Goal: Entertainment & Leisure: Consume media (video, audio)

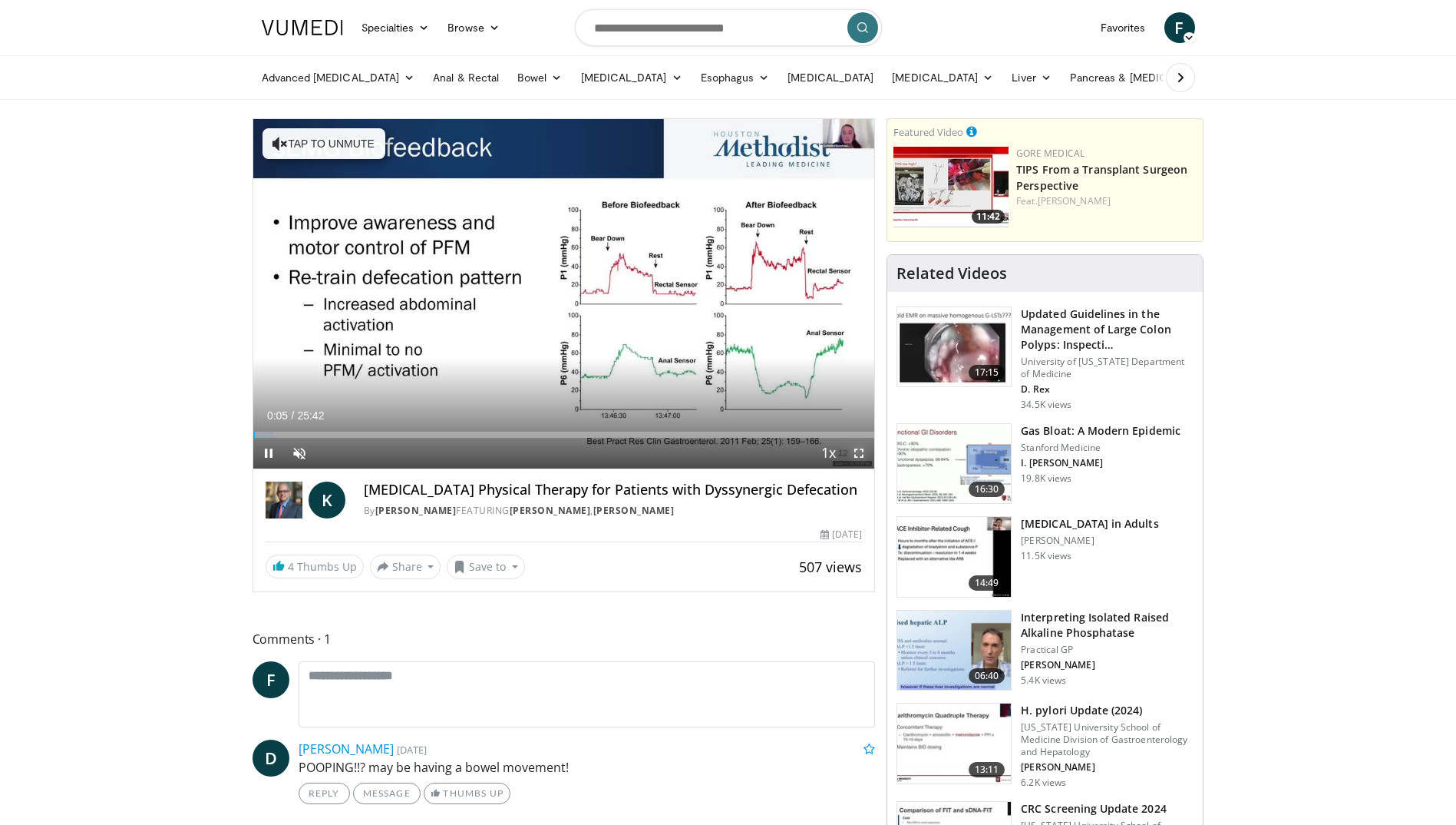
click at [857, 452] on span "Video Player" at bounding box center [859, 453] width 31 height 31
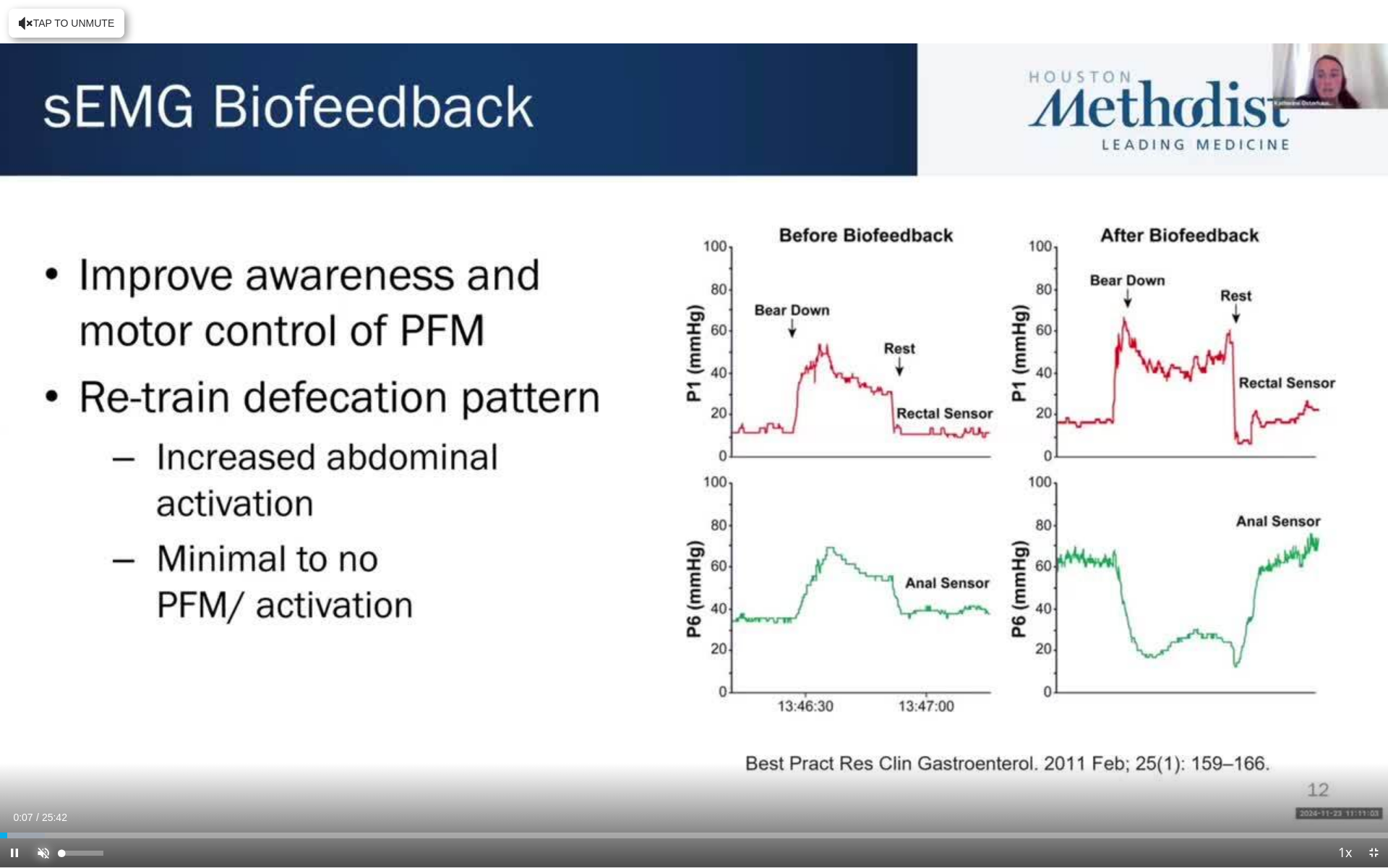
click at [35, 776] on span "Video Player" at bounding box center [43, 852] width 29 height 29
click at [68, 776] on div "Progress Bar" at bounding box center [69, 835] width 2 height 6
click at [99, 776] on div "Progress Bar" at bounding box center [100, 835] width 2 height 6
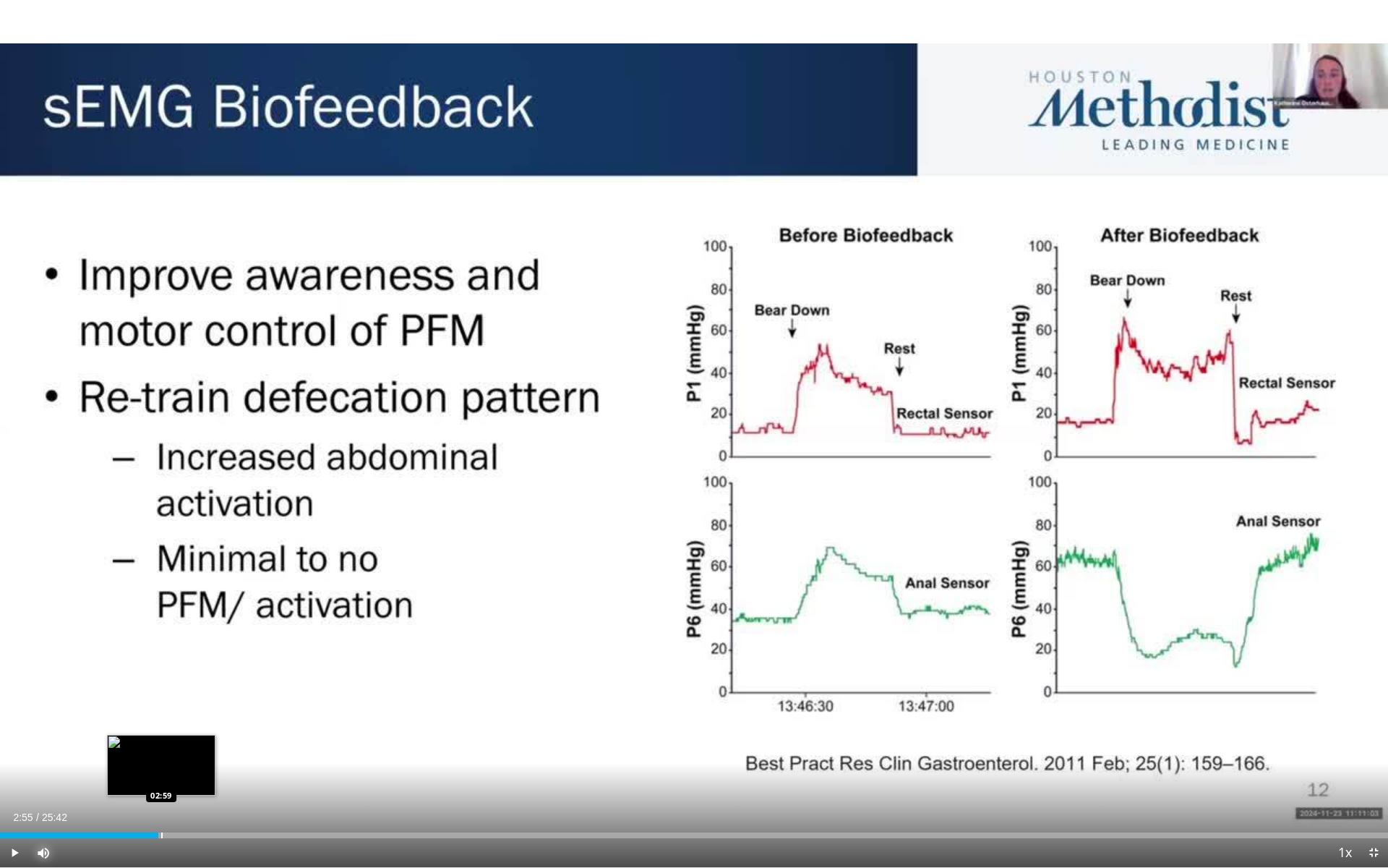
click at [158, 776] on div "Loaded : 11.65% 02:55 02:59" at bounding box center [694, 835] width 1388 height 6
click at [1370, 776] on span "Video Player" at bounding box center [1373, 852] width 29 height 29
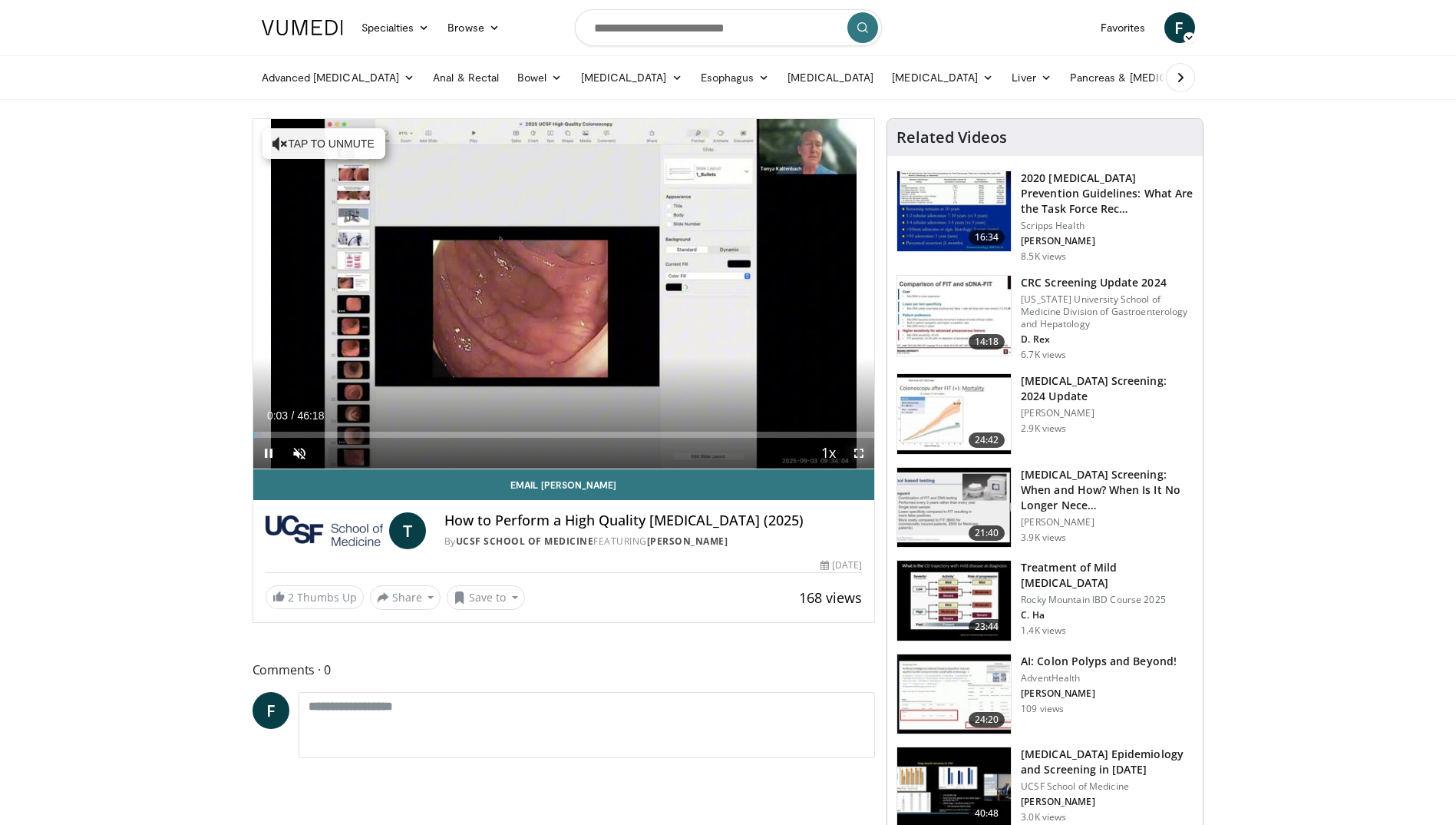
click at [853, 446] on span "Video Player" at bounding box center [859, 453] width 31 height 31
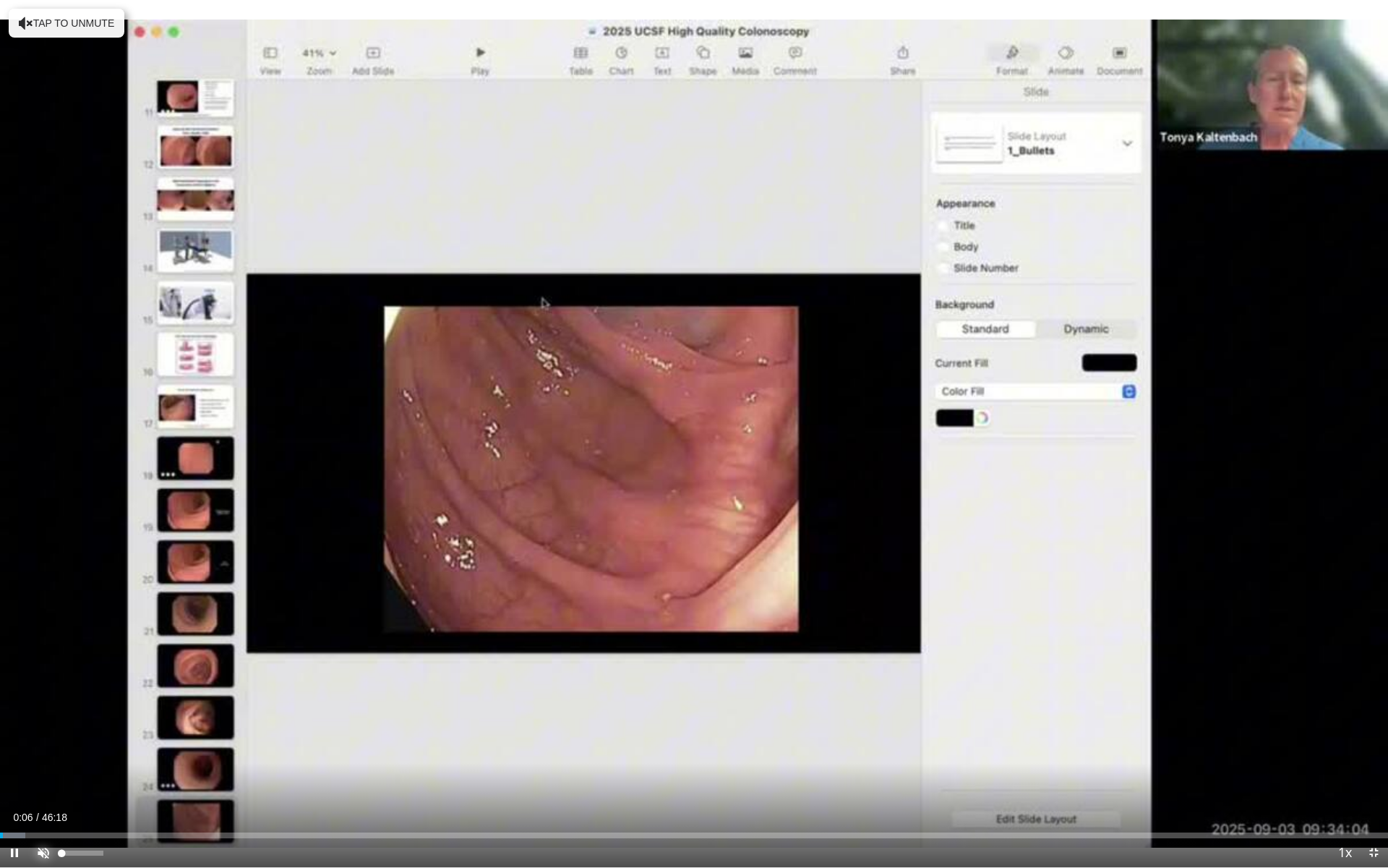
click at [40, 776] on span "Video Player" at bounding box center [43, 852] width 29 height 29
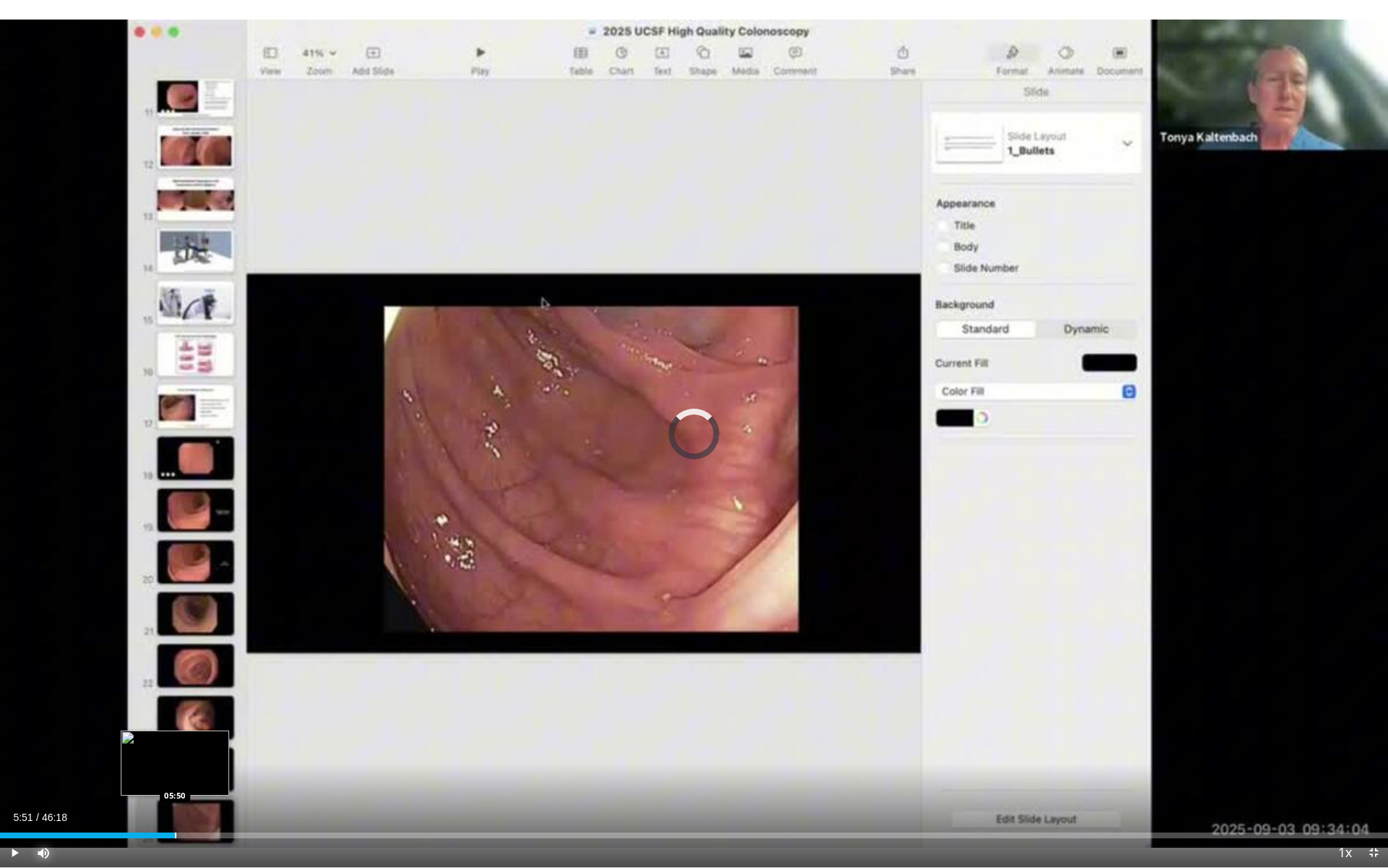
click at [176, 776] on div "Progress Bar" at bounding box center [176, 835] width 2 height 6
click at [222, 776] on video-js "**********" at bounding box center [694, 434] width 1388 height 868
click at [227, 776] on div "Progress Bar" at bounding box center [228, 835] width 2 height 6
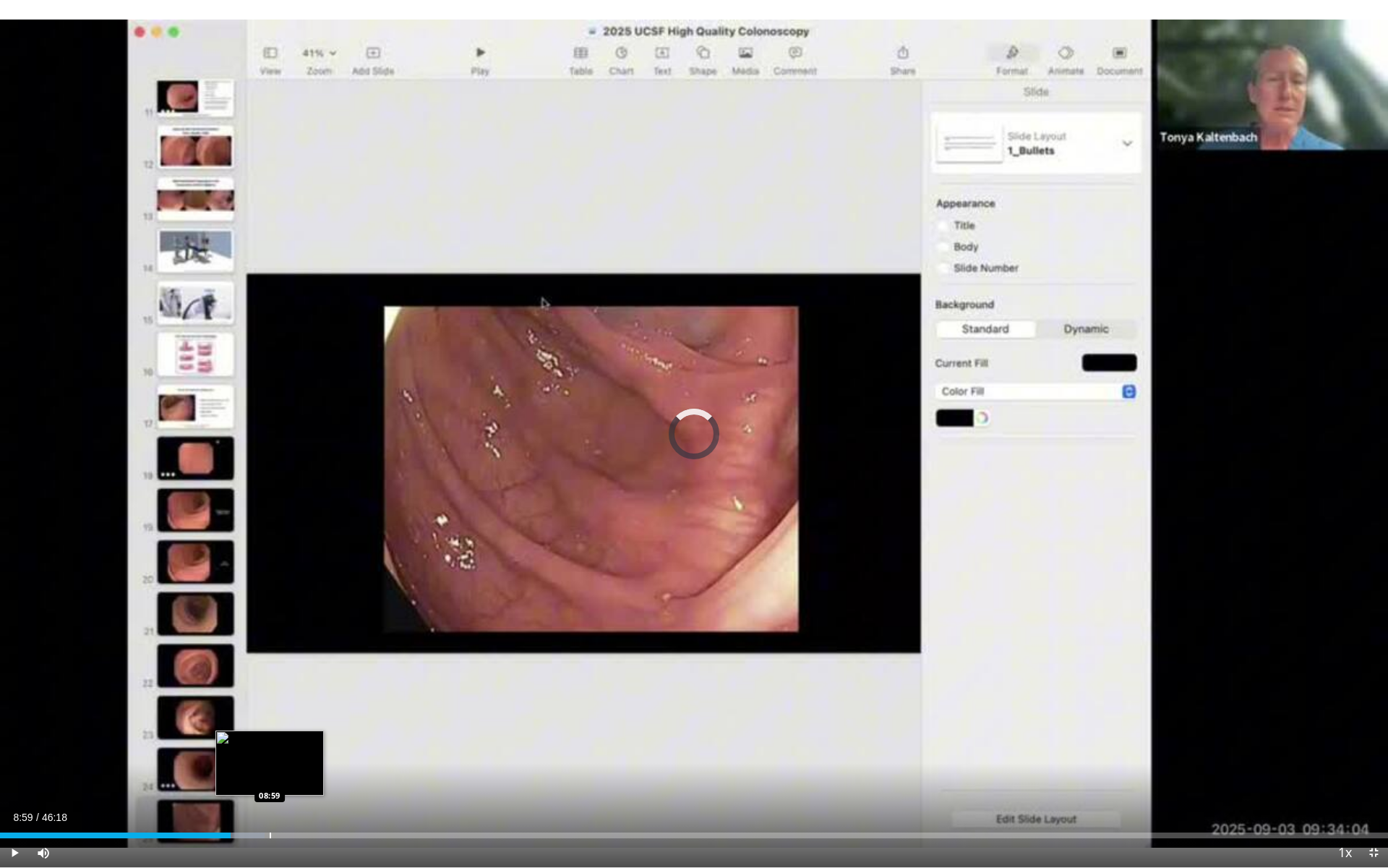
click at [270, 776] on div "Progress Bar" at bounding box center [271, 835] width 2 height 6
click at [11, 776] on span "Video Player" at bounding box center [14, 852] width 29 height 29
click at [13, 776] on span "Video Player" at bounding box center [14, 852] width 29 height 29
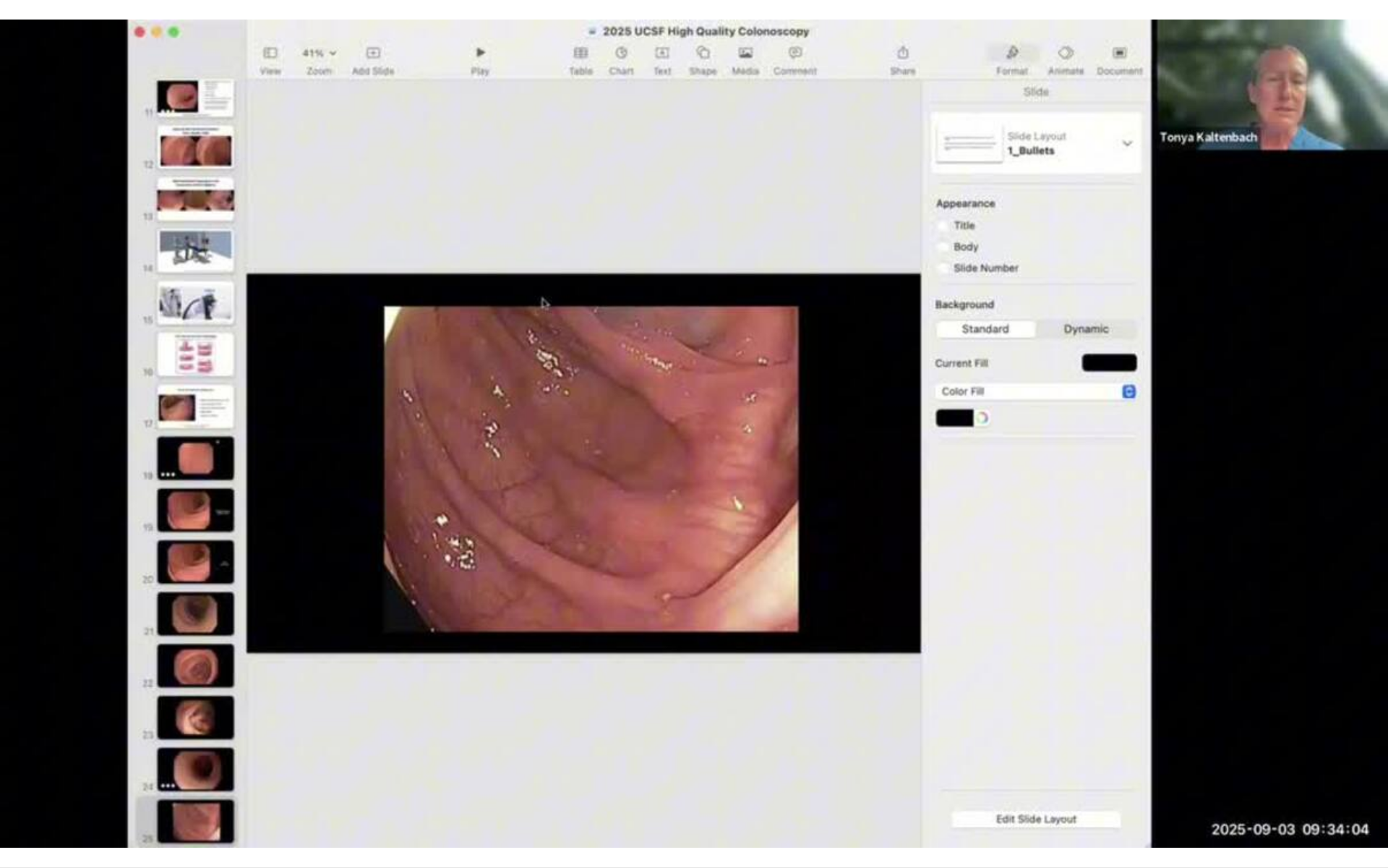
click at [1371, 776] on div "10 seconds Tap to unmute" at bounding box center [694, 433] width 1388 height 867
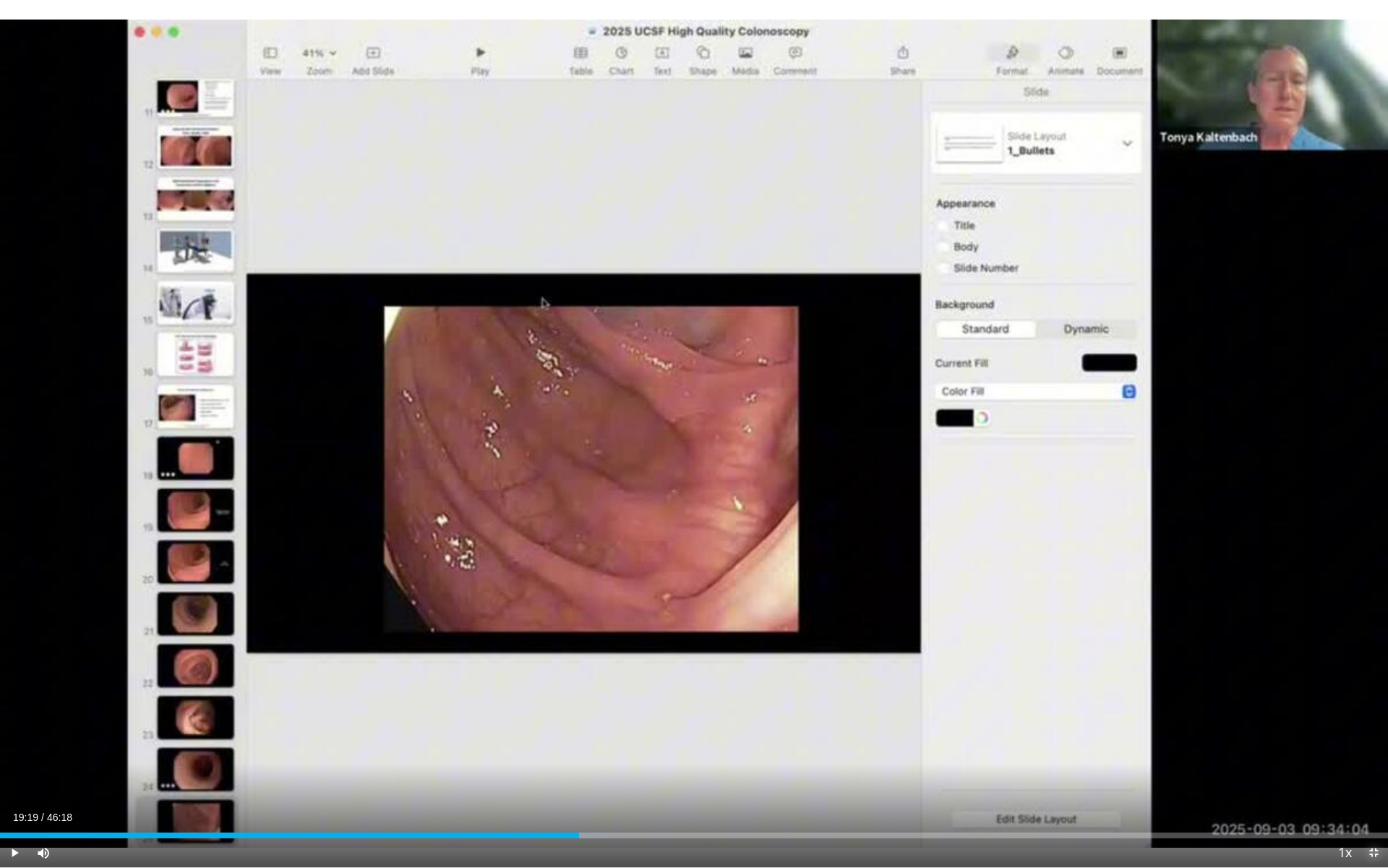
click at [1371, 776] on span "Video Player" at bounding box center [1373, 852] width 29 height 29
